Goal: Book appointment/travel/reservation

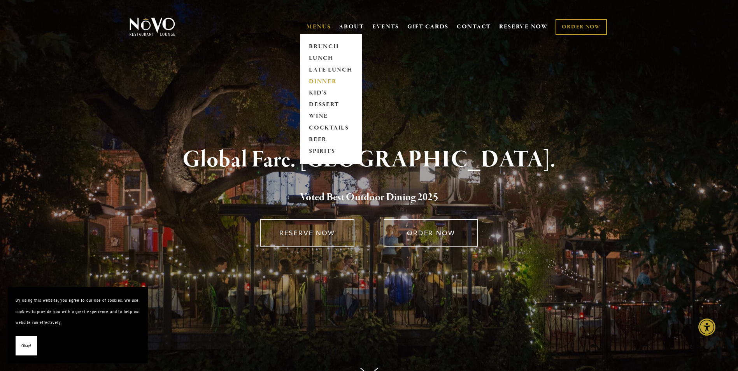
click at [323, 82] on link "DINNER" at bounding box center [331, 82] width 49 height 12
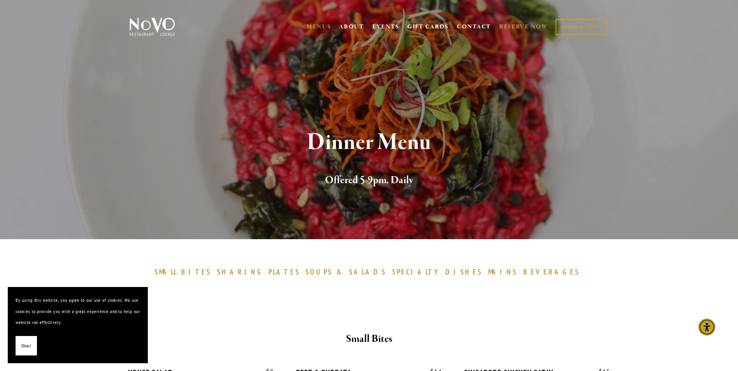
click at [519, 26] on link "RESERVE NOW" at bounding box center [523, 26] width 49 height 15
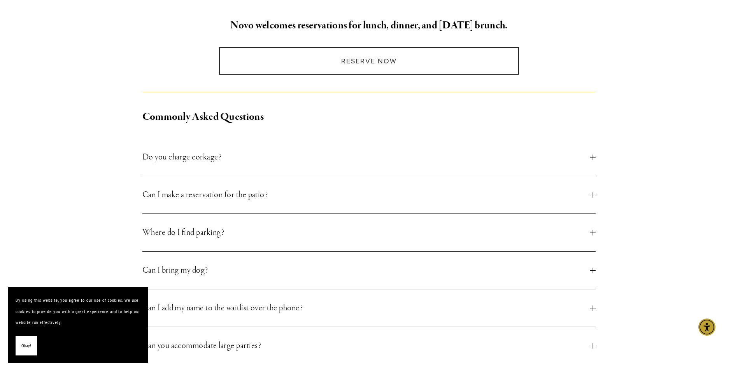
scroll to position [234, 0]
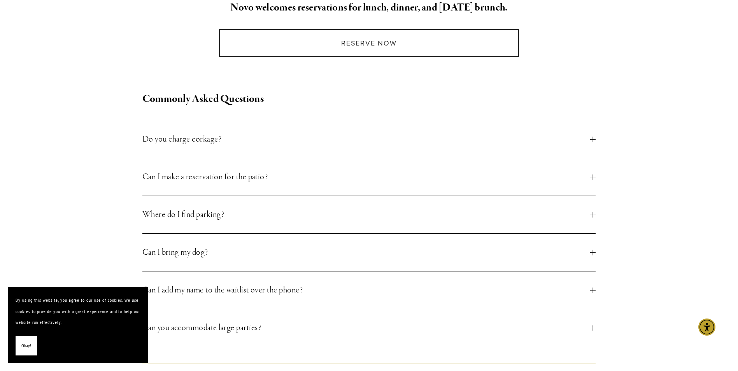
click at [592, 135] on button "Do you charge corkage?" at bounding box center [369, 139] width 454 height 37
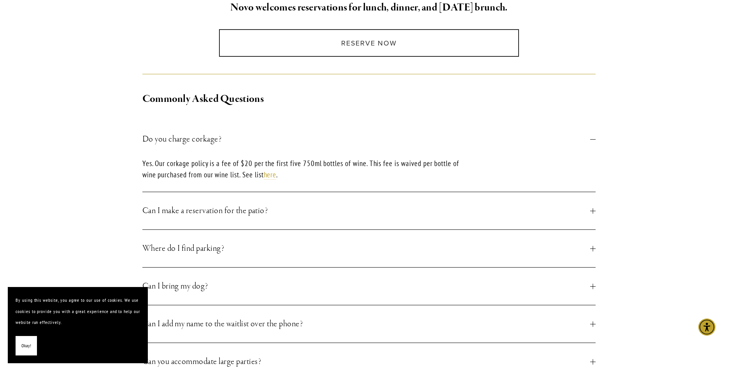
click at [592, 135] on button "Do you charge corkage?" at bounding box center [369, 139] width 454 height 37
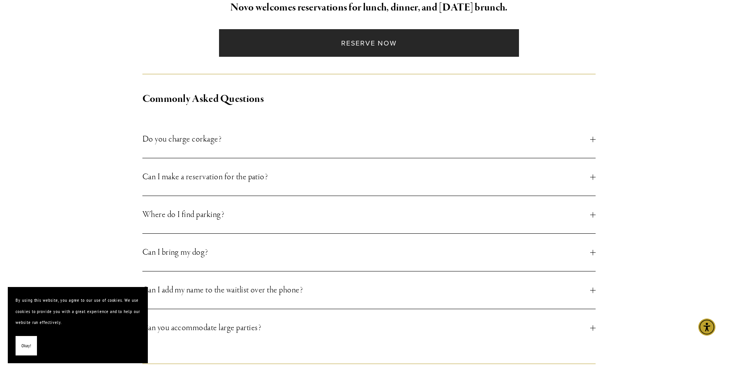
click at [357, 37] on link "Reserve Now" at bounding box center [369, 43] width 300 height 28
